Goal: Task Accomplishment & Management: Manage account settings

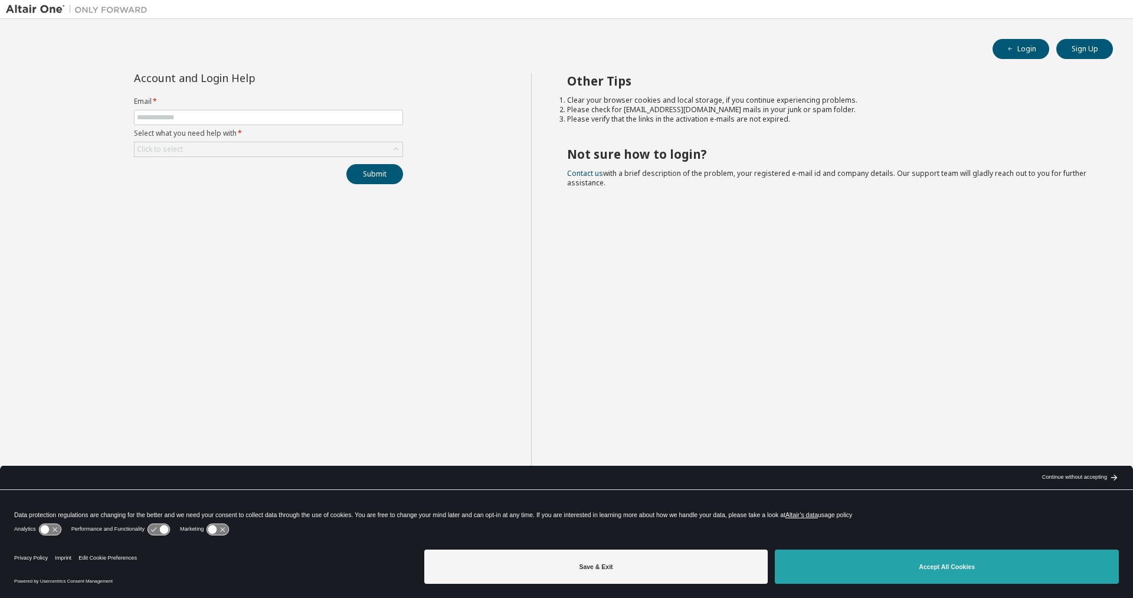
drag, startPoint x: 892, startPoint y: 565, endPoint x: 820, endPoint y: 534, distance: 78.3
click at [892, 565] on button "Accept All Cookies" at bounding box center [947, 567] width 344 height 34
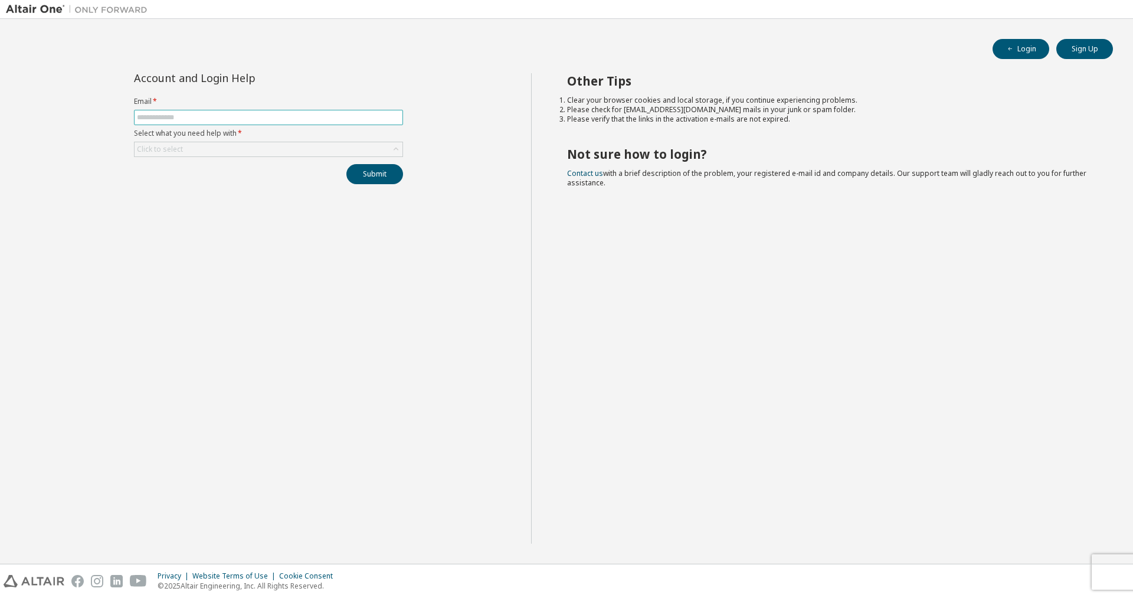
click at [152, 116] on input "text" at bounding box center [268, 117] width 263 height 9
type input "**********"
click at [256, 152] on div "Click to select" at bounding box center [269, 149] width 268 height 14
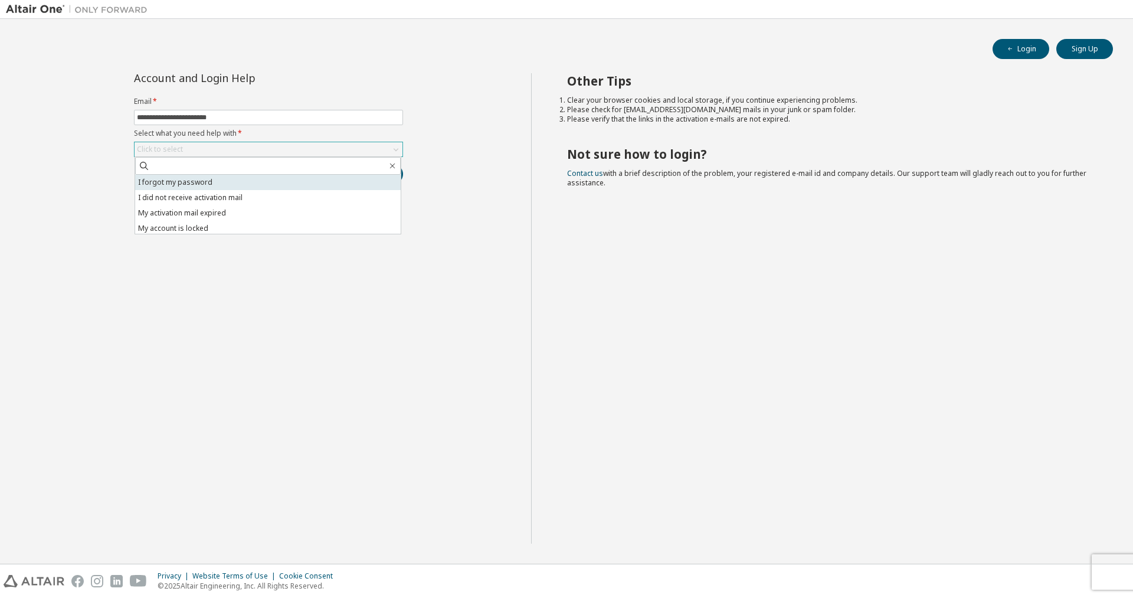
click at [221, 182] on li "I forgot my password" at bounding box center [268, 182] width 266 height 15
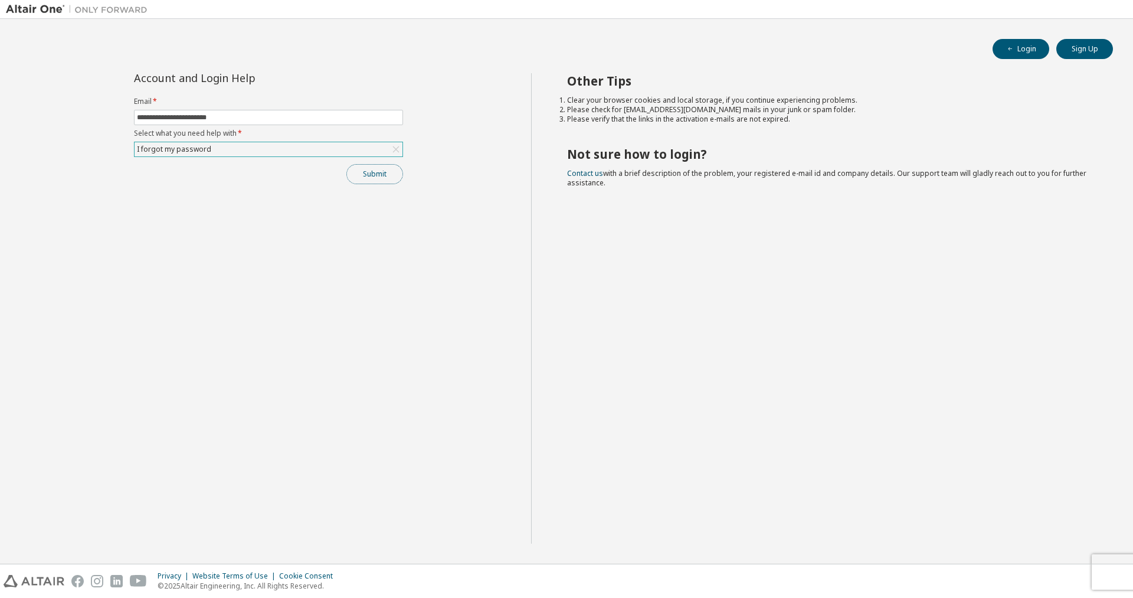
click at [395, 176] on button "Submit" at bounding box center [374, 174] width 57 height 20
